Goal: Transaction & Acquisition: Purchase product/service

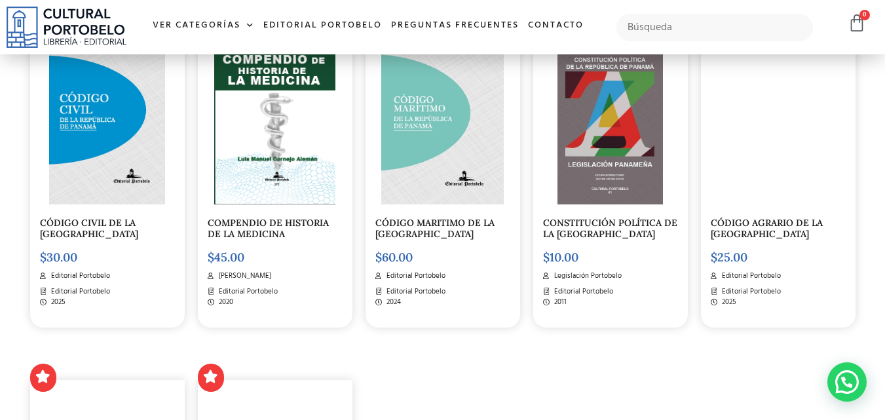
scroll to position [1506, 0]
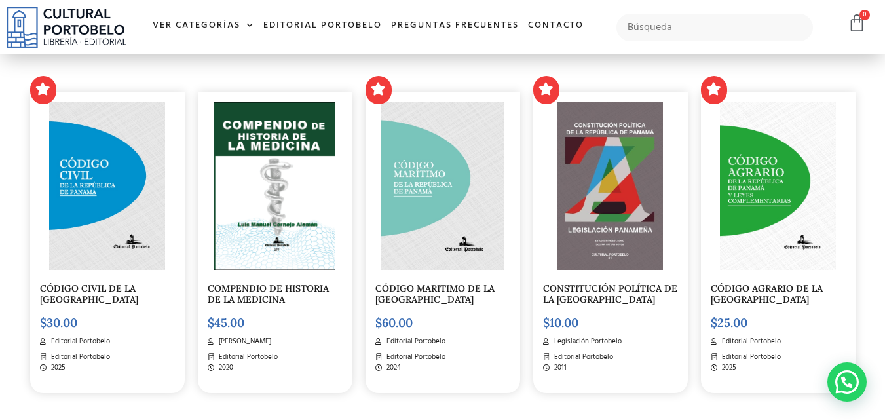
click at [432, 174] on img at bounding box center [442, 186] width 122 height 168
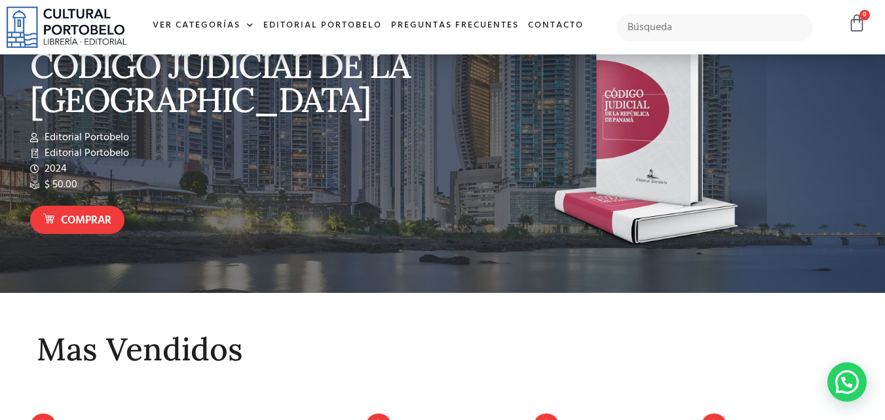
scroll to position [0, 0]
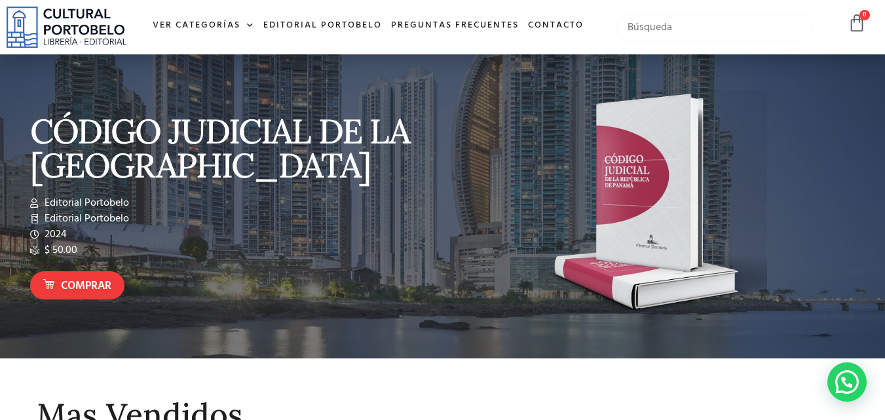
click at [676, 26] on input "text" at bounding box center [714, 28] width 197 height 28
type input "insolvencia"
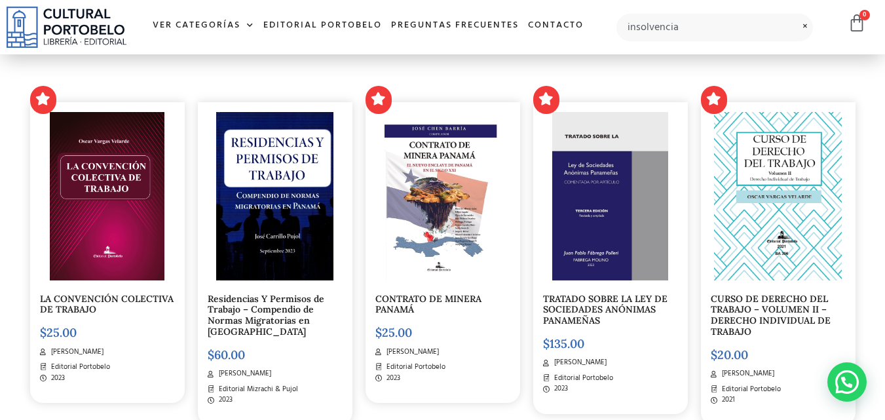
scroll to position [458, 0]
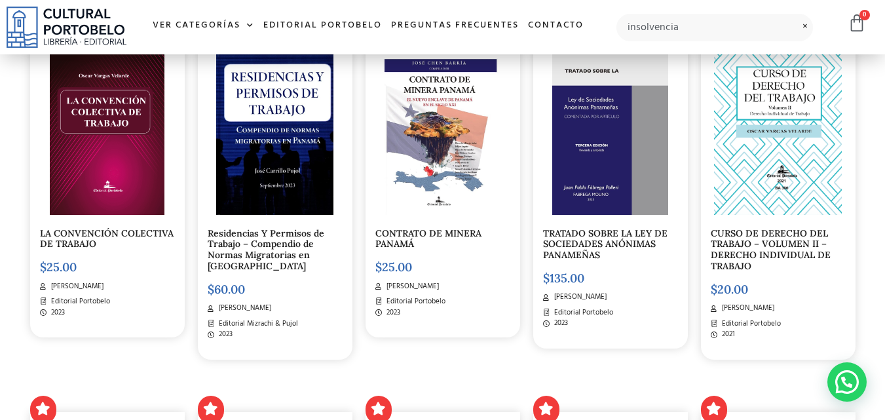
click at [591, 142] on img at bounding box center [610, 130] width 117 height 168
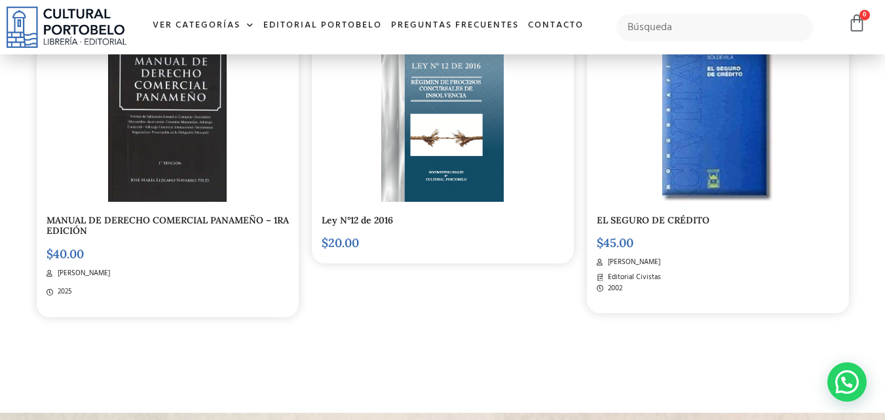
scroll to position [655, 0]
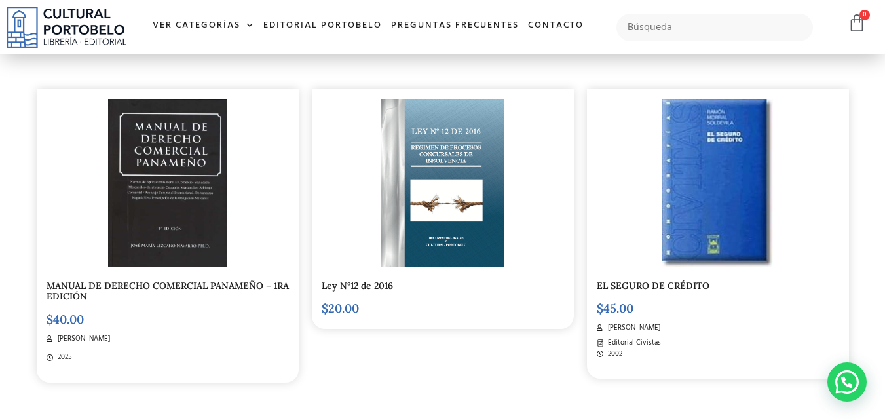
click at [445, 151] on img at bounding box center [442, 183] width 123 height 168
click at [170, 178] on img at bounding box center [167, 184] width 119 height 168
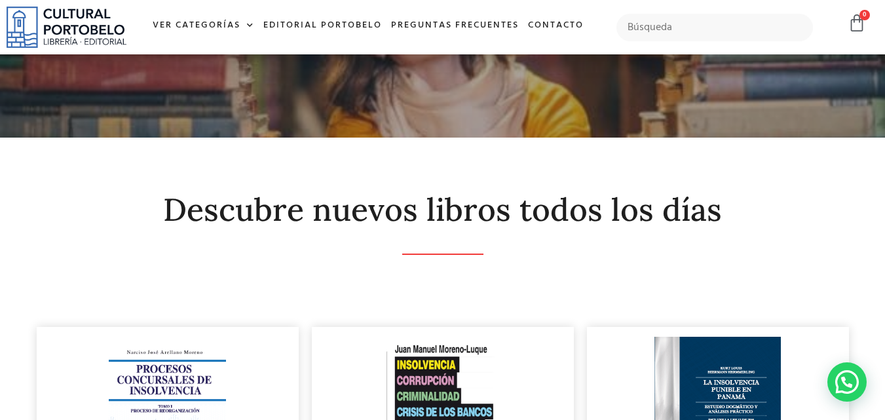
scroll to position [0, 0]
